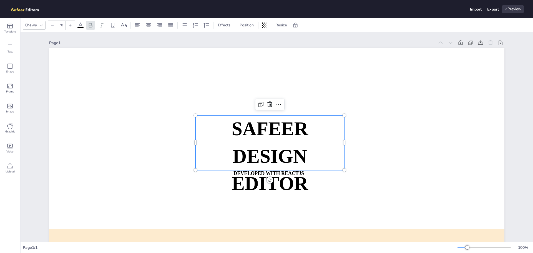
click at [271, 178] on div "SAFEER DESIGN EDITOR DEVELOPED WITH REACTJS WHATSAPP: [URL][DOMAIN_NAME][PHONE_…" at bounding box center [276, 176] width 455 height 256
click at [7, 108] on icon at bounding box center [10, 106] width 6 height 5
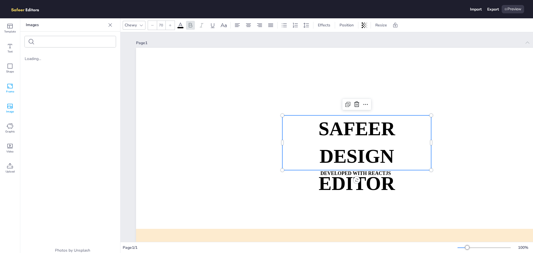
click at [12, 89] on icon at bounding box center [10, 86] width 7 height 7
click at [12, 73] on span "Shape" at bounding box center [10, 71] width 8 height 4
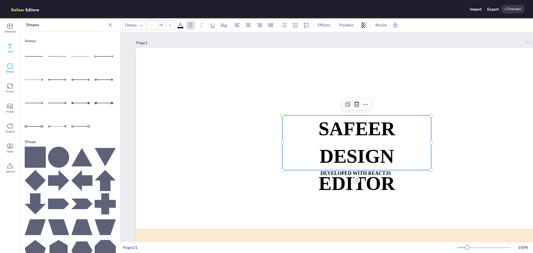
click at [12, 44] on icon at bounding box center [10, 46] width 7 height 7
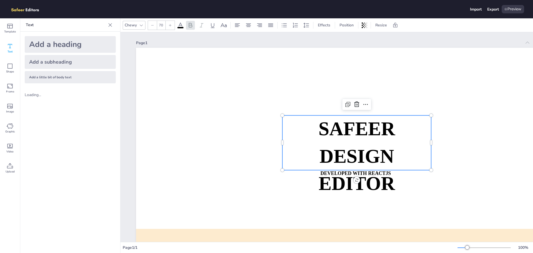
click at [14, 10] on img at bounding box center [28, 9] width 38 height 8
click at [511, 9] on div "Preview" at bounding box center [512, 9] width 22 height 8
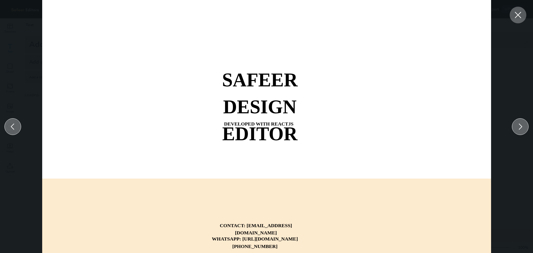
click at [516, 8] on div at bounding box center [518, 15] width 17 height 17
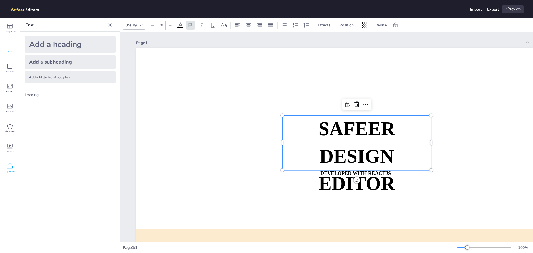
click at [10, 167] on icon at bounding box center [10, 166] width 7 height 7
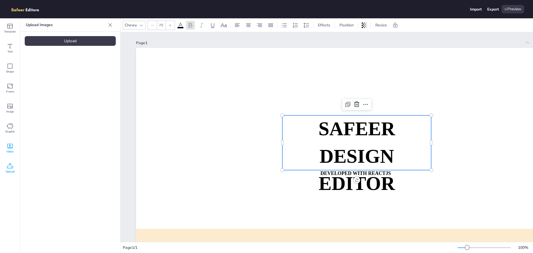
click at [9, 146] on icon at bounding box center [10, 146] width 7 height 7
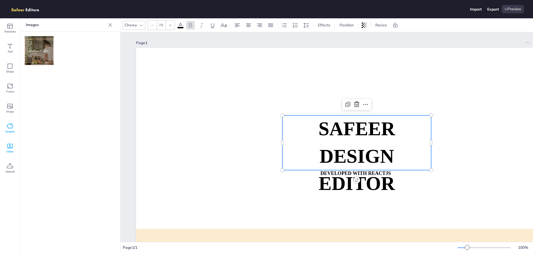
click at [10, 124] on icon at bounding box center [10, 126] width 7 height 7
